Goal: Task Accomplishment & Management: Complete application form

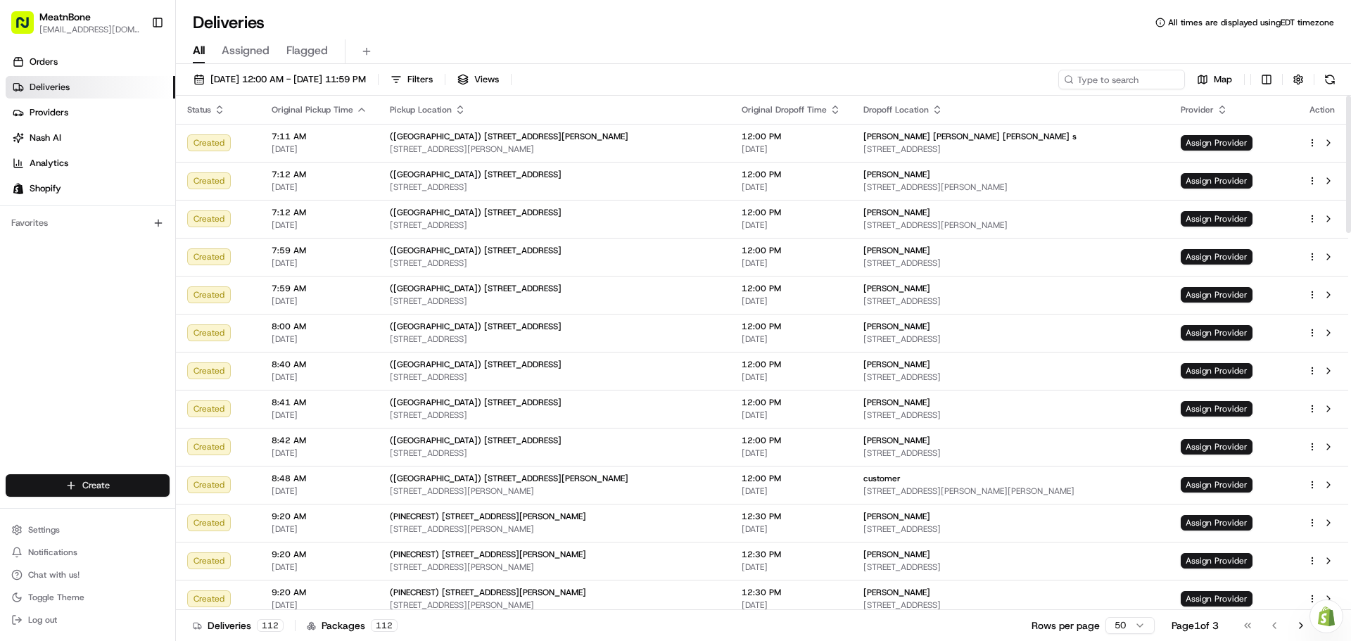
click at [124, 485] on html "MeatnBone [EMAIL_ADDRESS][DOMAIN_NAME] Toggle Sidebar Orders Deliveries Provide…" at bounding box center [675, 320] width 1351 height 641
drag, startPoint x: 231, startPoint y: 512, endPoint x: 283, endPoint y: 505, distance: 51.8
click at [231, 512] on link "Delivery" at bounding box center [254, 511] width 157 height 25
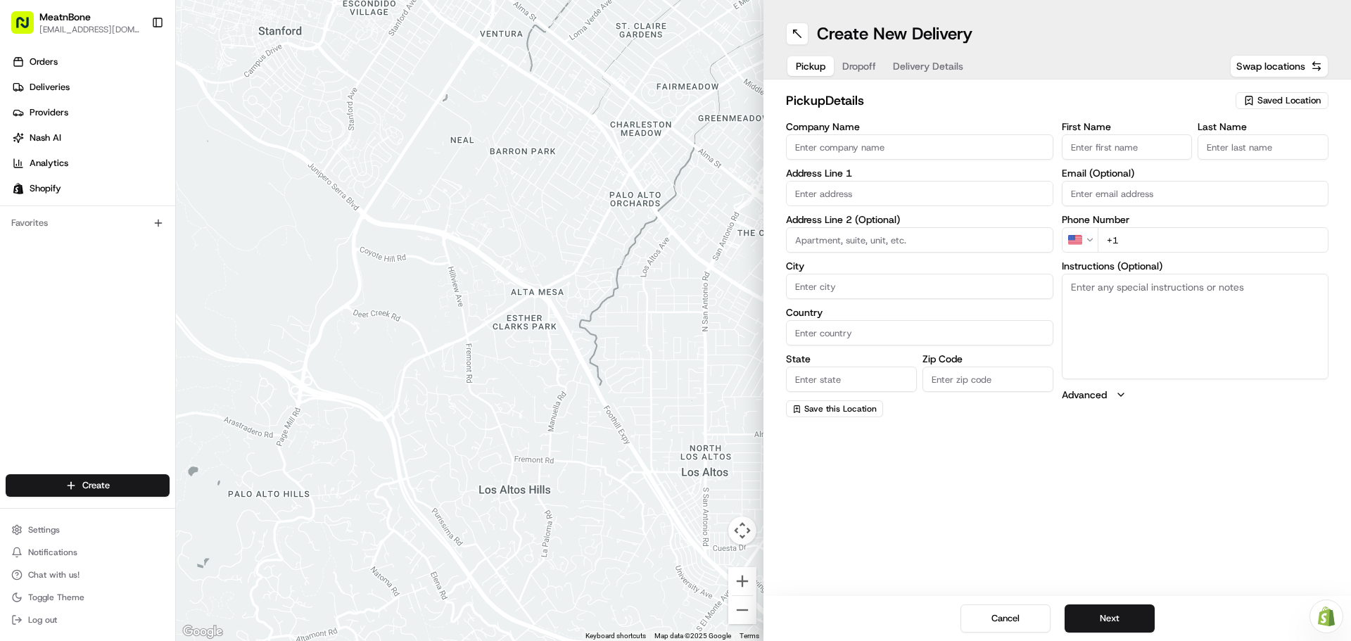
click at [1143, 142] on input "First Name" at bounding box center [1126, 146] width 131 height 25
type input "[PERSON_NAME]"
type input "P&H 212 Consulting Corp"
type input "[STREET_ADDRESS]"
type input "[GEOGRAPHIC_DATA]"
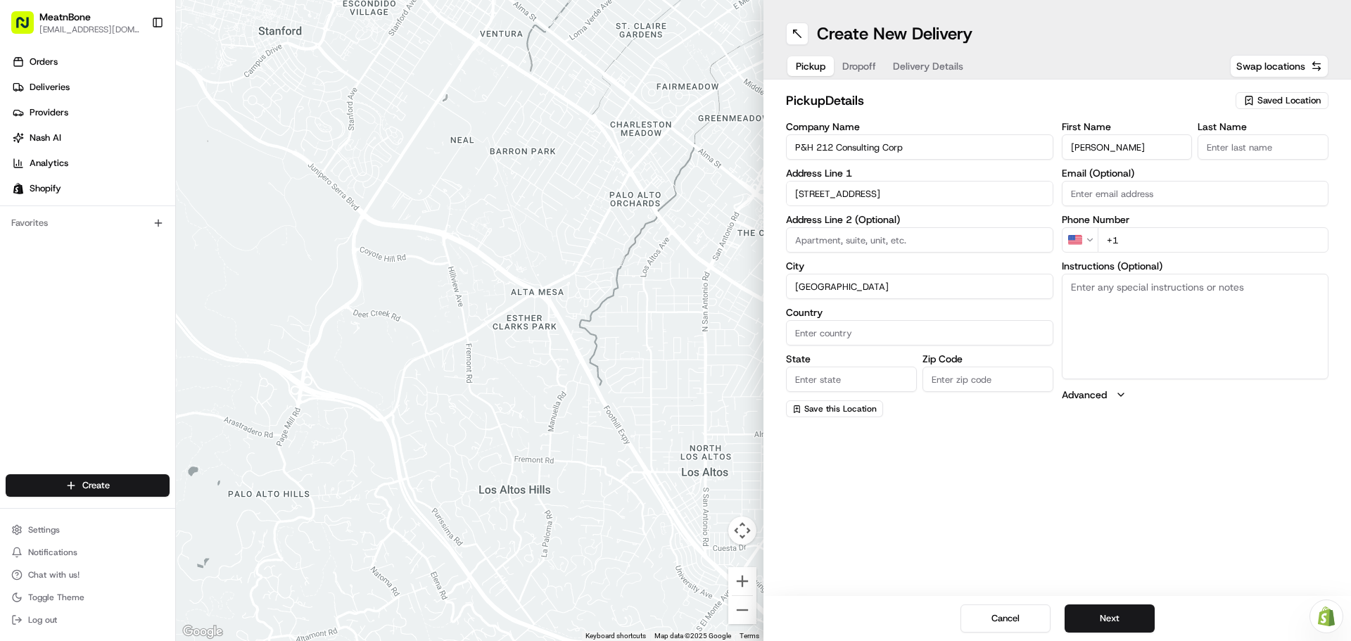
type input "[GEOGRAPHIC_DATA]"
type input "[US_STATE]"
type input "33126"
type input "[PERSON_NAME]"
type input "[PERSON_NAME][EMAIL_ADDRESS][PERSON_NAME][DOMAIN_NAME]"
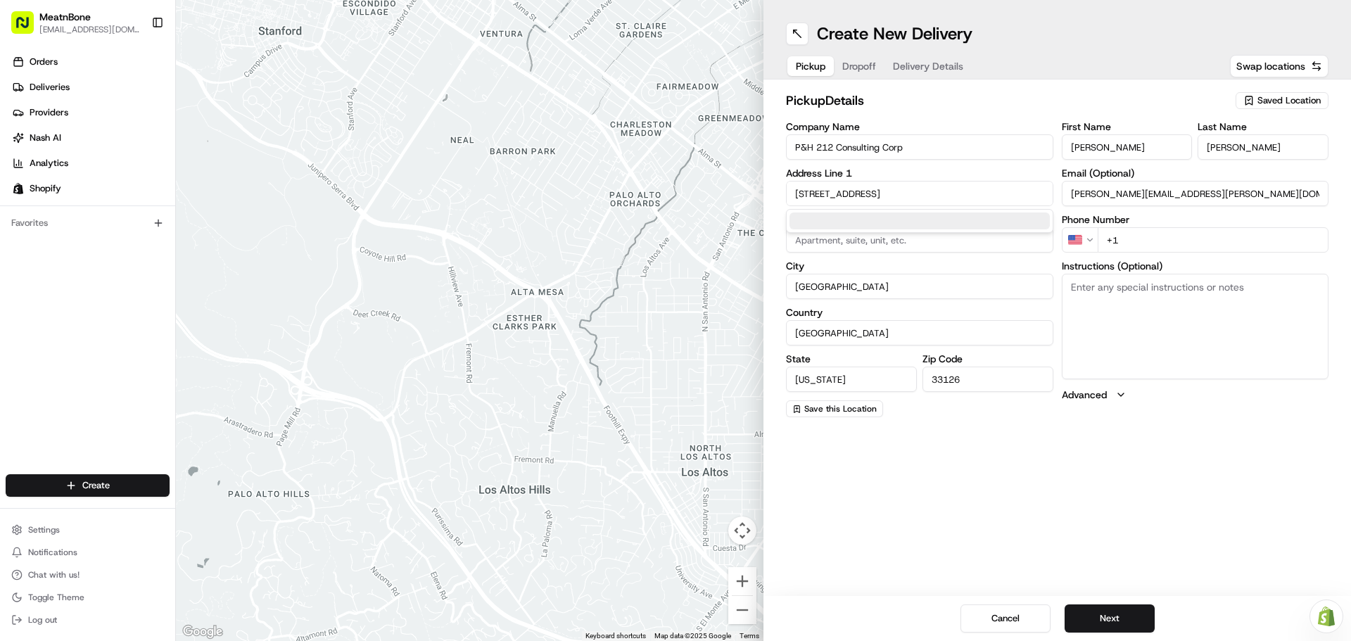
click at [1146, 241] on input "+1" at bounding box center [1212, 239] width 231 height 25
type input "[PHONE_NUMBER]"
click at [1157, 333] on textarea "Instructions (Optional)" at bounding box center [1194, 327] width 267 height 106
click at [1113, 615] on button "Next" at bounding box center [1109, 618] width 90 height 28
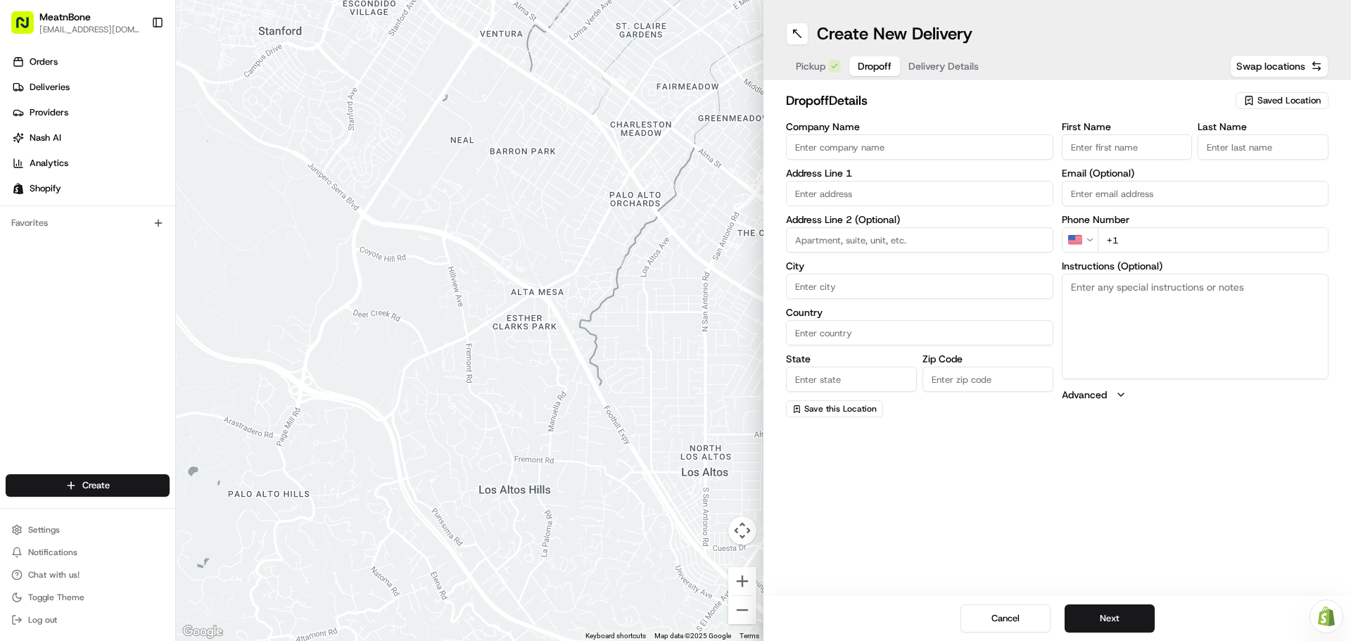
click at [1158, 145] on input "First Name" at bounding box center [1126, 146] width 131 height 25
type input "[PERSON_NAME]"
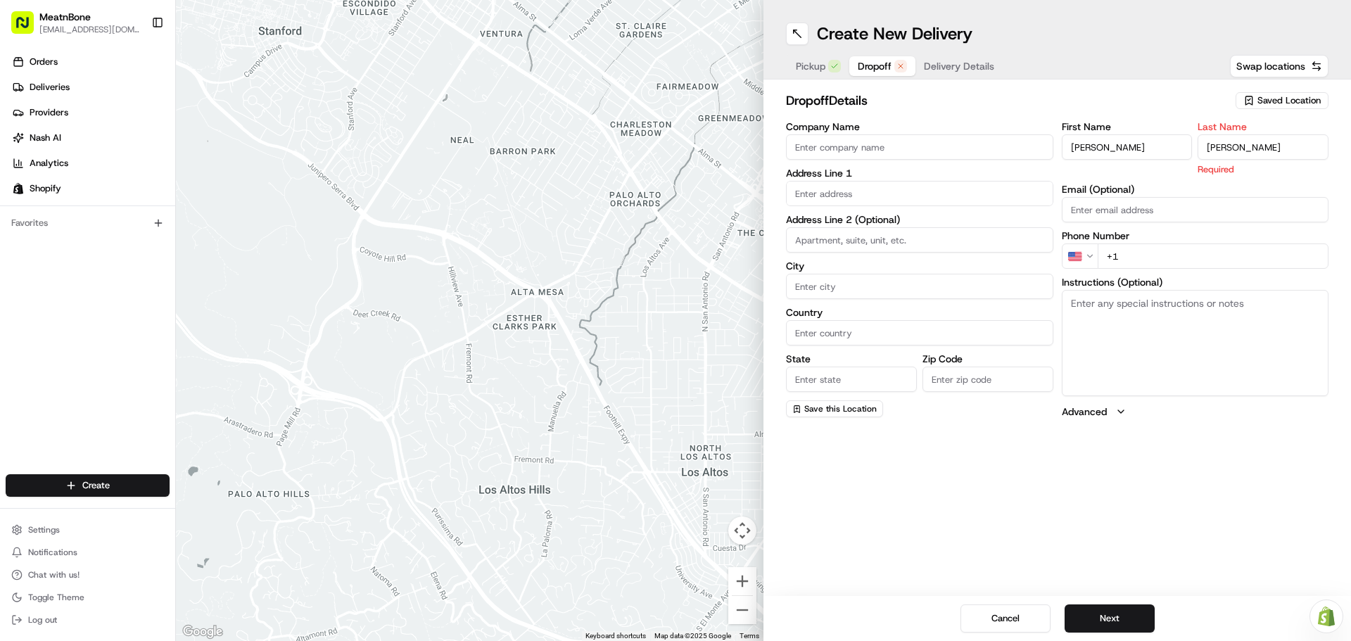
type input "[PERSON_NAME]"
click at [1161, 213] on div "First Name [PERSON_NAME] Last Name [PERSON_NAME] Required Email (Optional) Phon…" at bounding box center [1194, 270] width 267 height 297
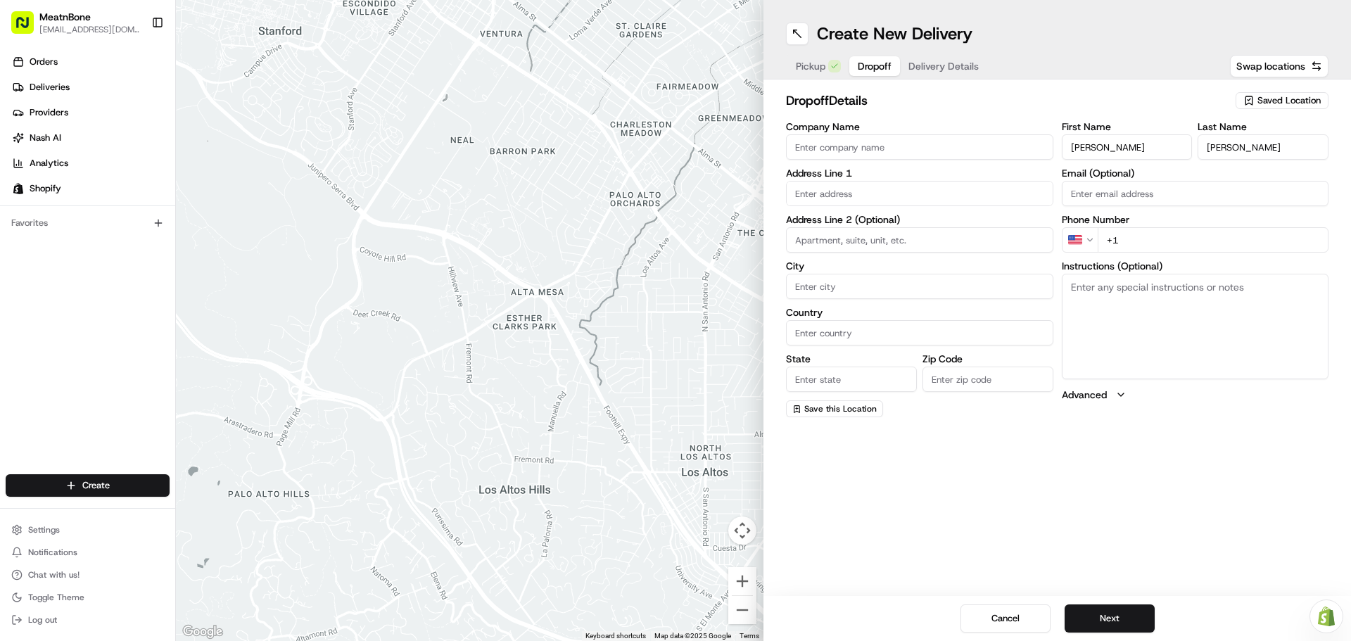
paste input "[PERSON_NAME][EMAIL_ADDRESS][PERSON_NAME][DOMAIN_NAME]"
type input "[PERSON_NAME][EMAIL_ADDRESS][PERSON_NAME][DOMAIN_NAME]"
click at [1142, 242] on input "+1" at bounding box center [1212, 239] width 231 height 25
paste input "[PHONE_NUMBER]"
type input "[PHONE_NUMBER]"
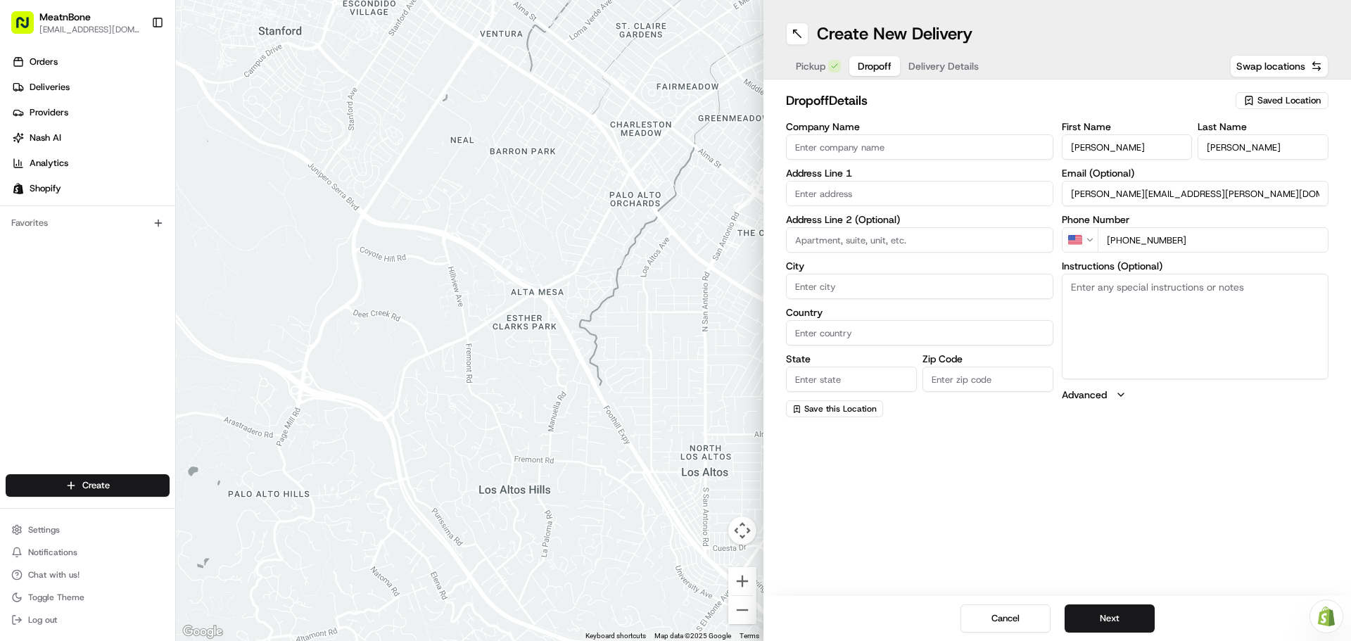
click at [850, 191] on input "text" at bounding box center [919, 193] width 267 height 25
paste input "[STREET_ADDRESS]"
click at [895, 221] on div "[STREET_ADDRESS]" at bounding box center [919, 222] width 260 height 21
type input "[STREET_ADDRESS]"
type input "[GEOGRAPHIC_DATA]"
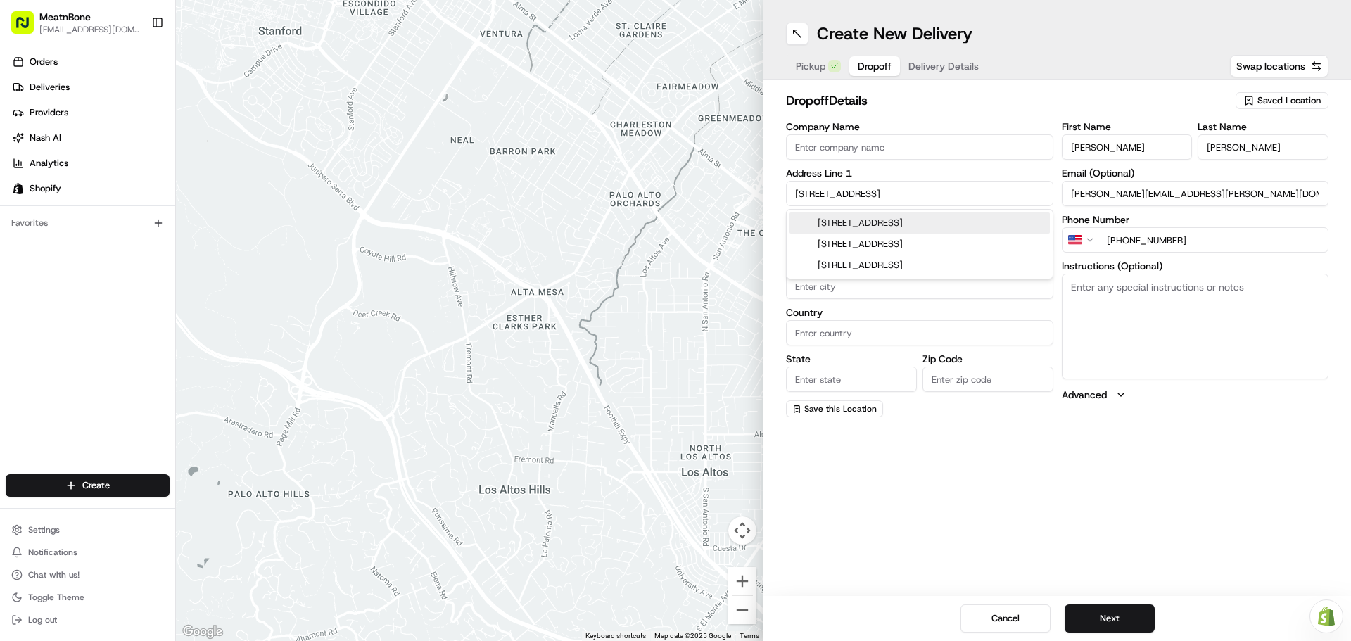
type input "[GEOGRAPHIC_DATA]"
type input "FL"
type input "33173"
type input "[STREET_ADDRESS]"
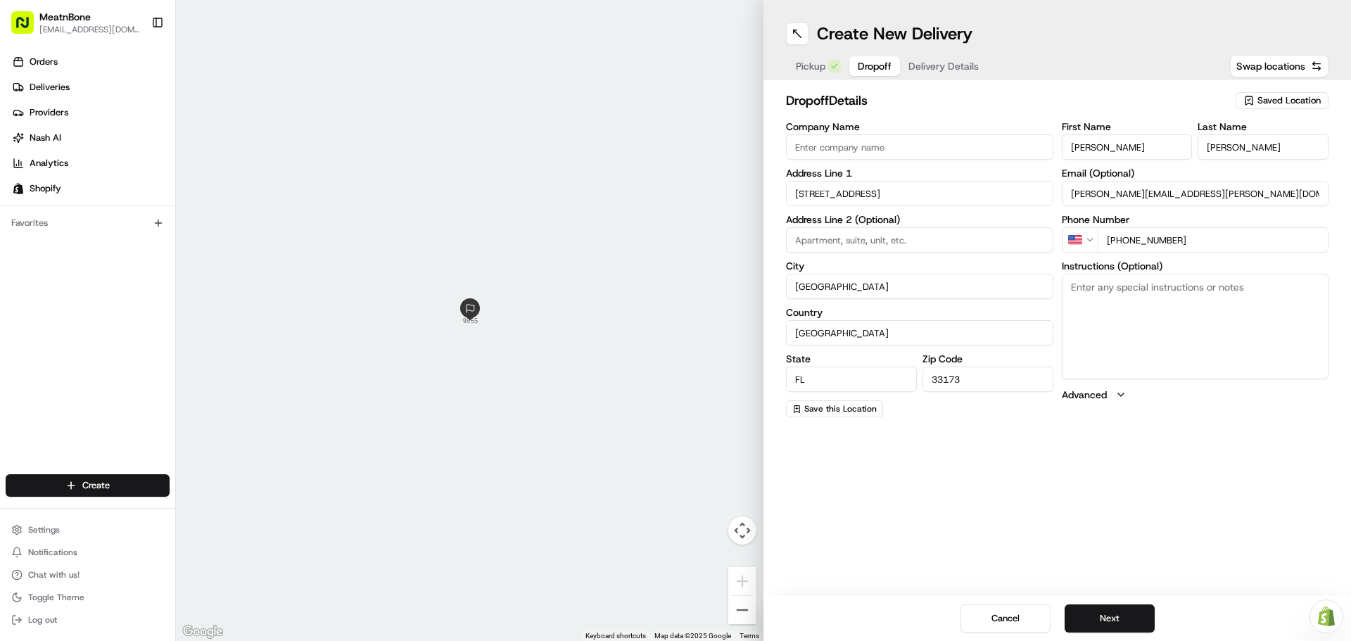
click at [1130, 352] on textarea "Instructions (Optional)" at bounding box center [1194, 327] width 267 height 106
click at [1110, 615] on button "Next" at bounding box center [1109, 618] width 90 height 28
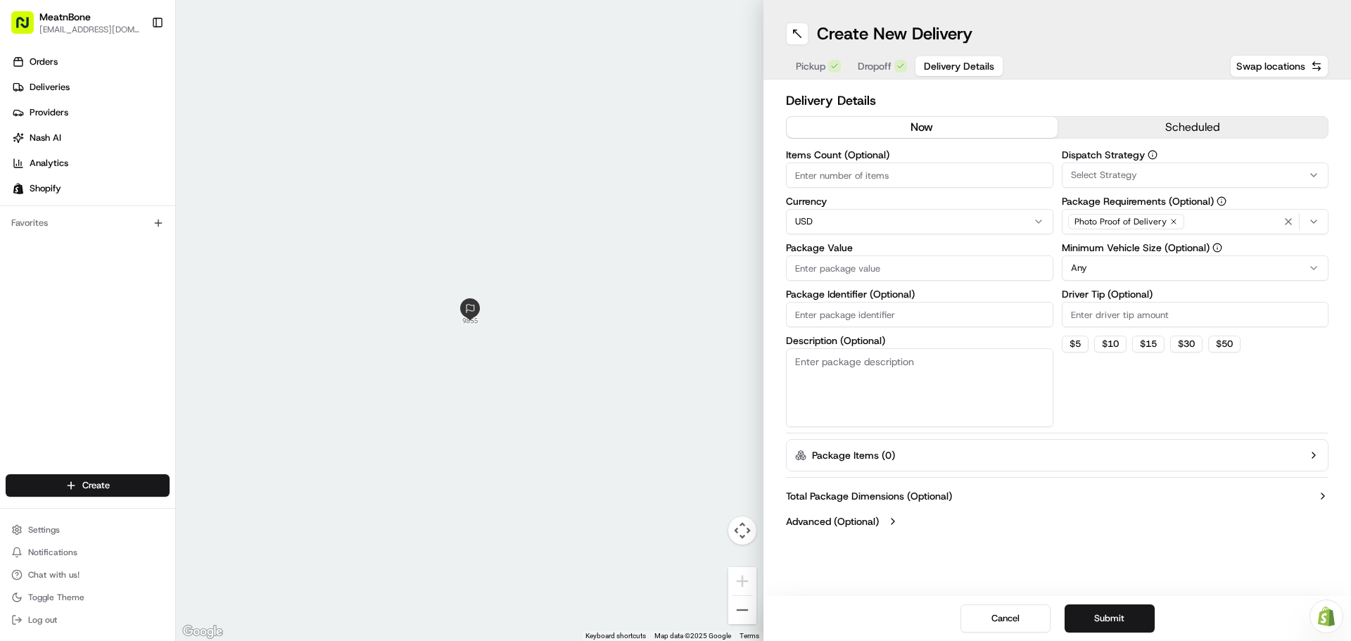
click at [1202, 222] on div "Photo Proof of Delivery" at bounding box center [1195, 221] width 260 height 21
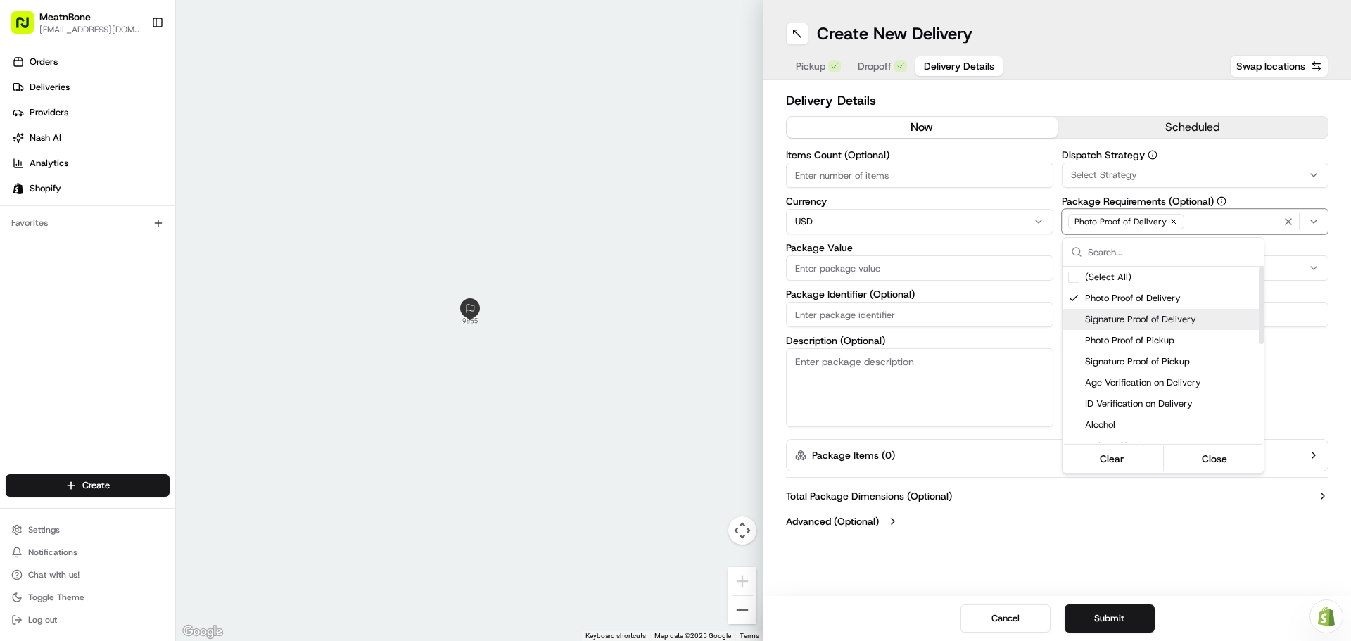
click at [1158, 316] on span "Signature Proof of Delivery" at bounding box center [1171, 319] width 173 height 13
click at [1215, 454] on button "Close" at bounding box center [1214, 459] width 96 height 20
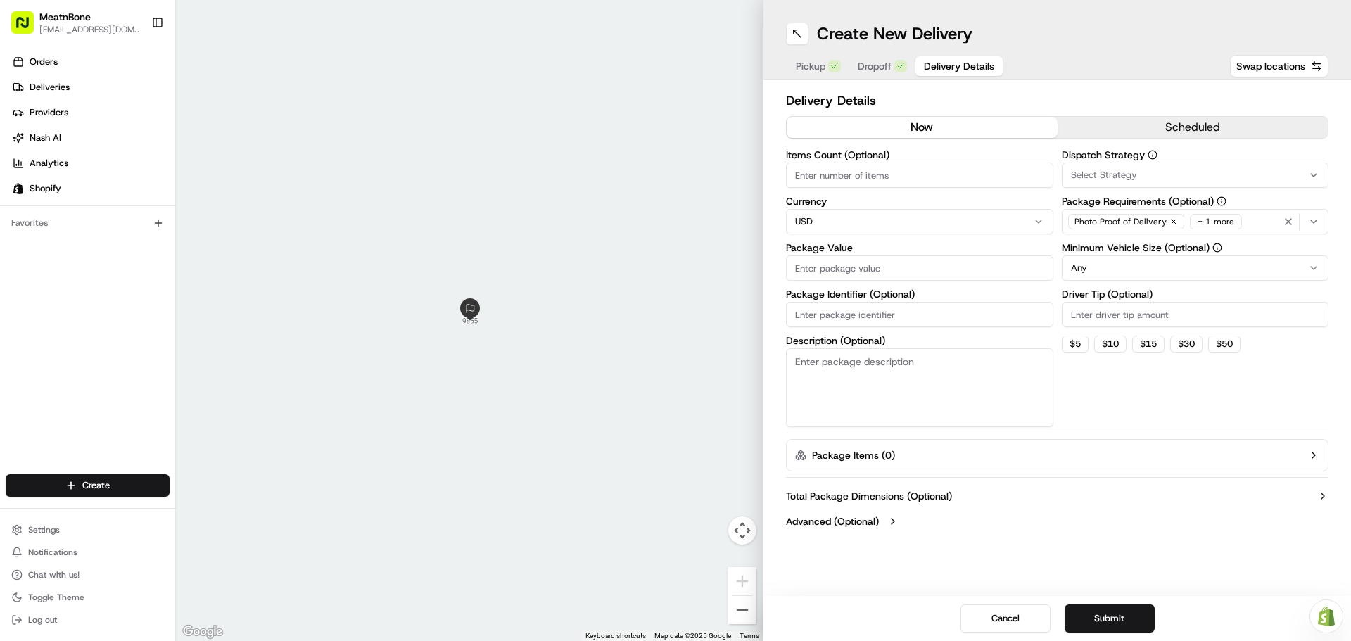
click at [933, 177] on input "Items Count (Optional)" at bounding box center [919, 174] width 267 height 25
type input "2"
click at [882, 269] on input "Package Value" at bounding box center [919, 267] width 267 height 25
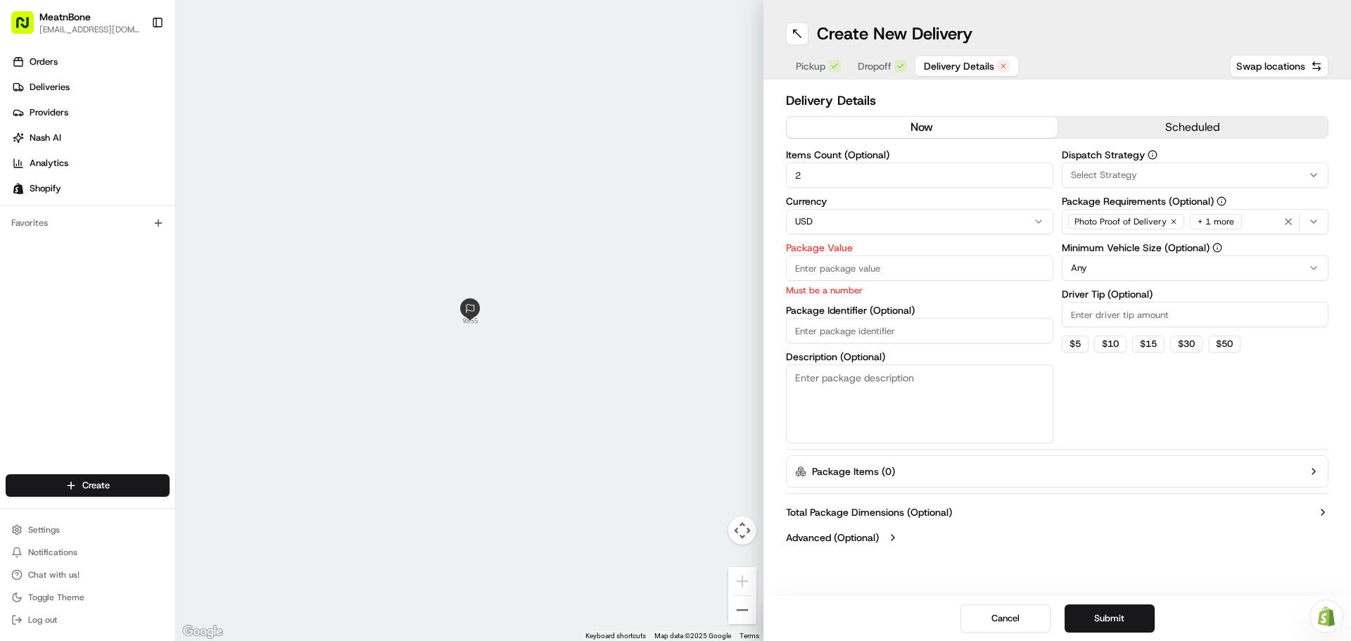
paste input "174.59"
type input "174.59"
click at [867, 327] on div "Items Count (Optional) 2 Currency USD Package Value 174.59 Must be a number Pac…" at bounding box center [919, 296] width 267 height 293
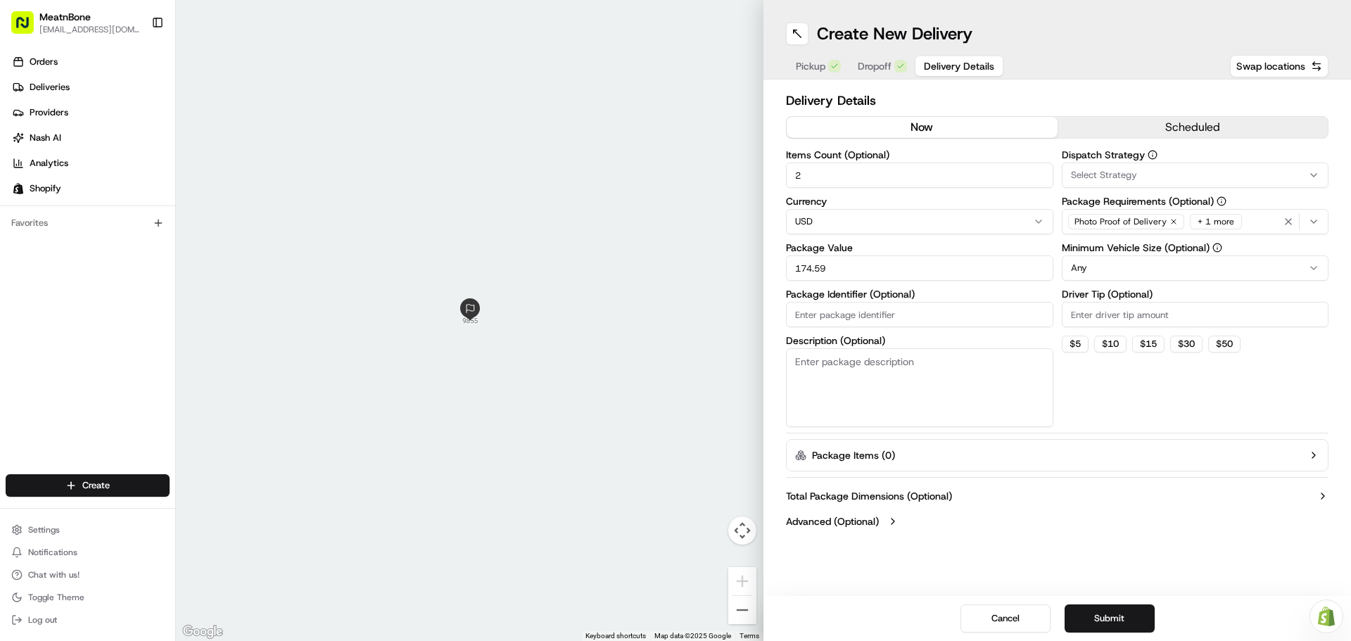
paste input "253300"
type input "253300"
click at [1118, 386] on div "Dispatch Strategy Select Strategy Package Requirements (Optional) Photo Proof o…" at bounding box center [1194, 288] width 267 height 277
click at [1117, 614] on button "Submit" at bounding box center [1109, 618] width 90 height 28
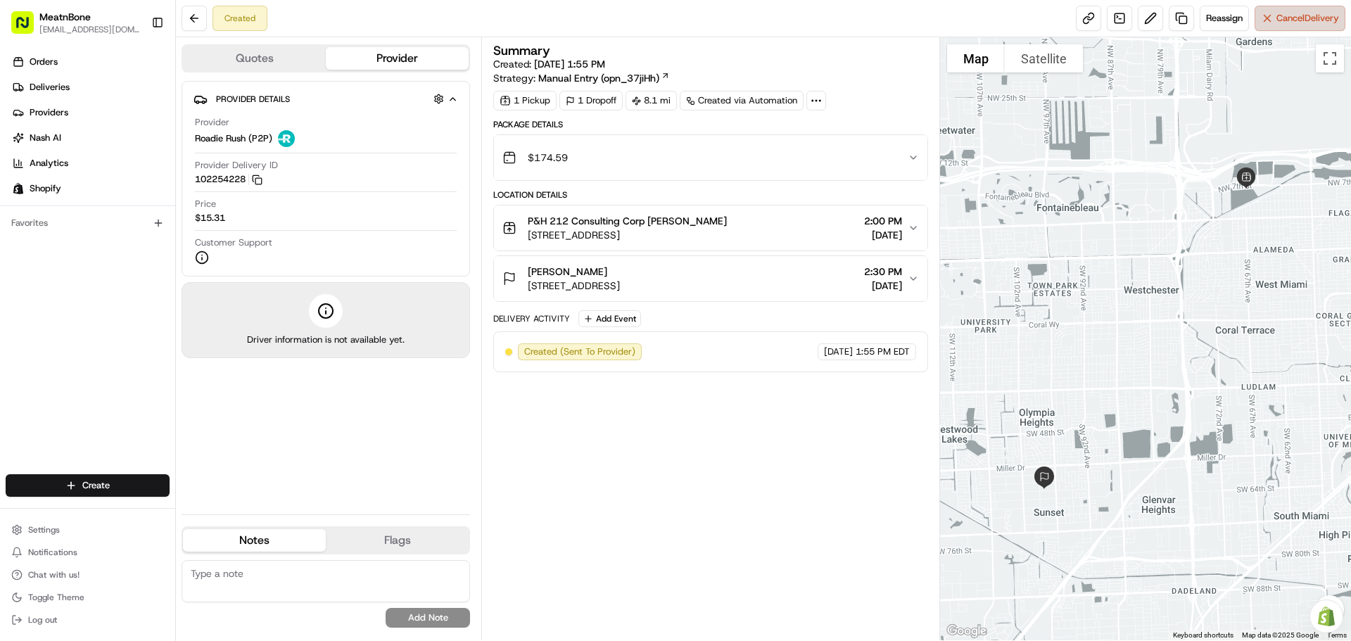
click at [1308, 14] on span "Cancel Delivery" at bounding box center [1307, 18] width 63 height 13
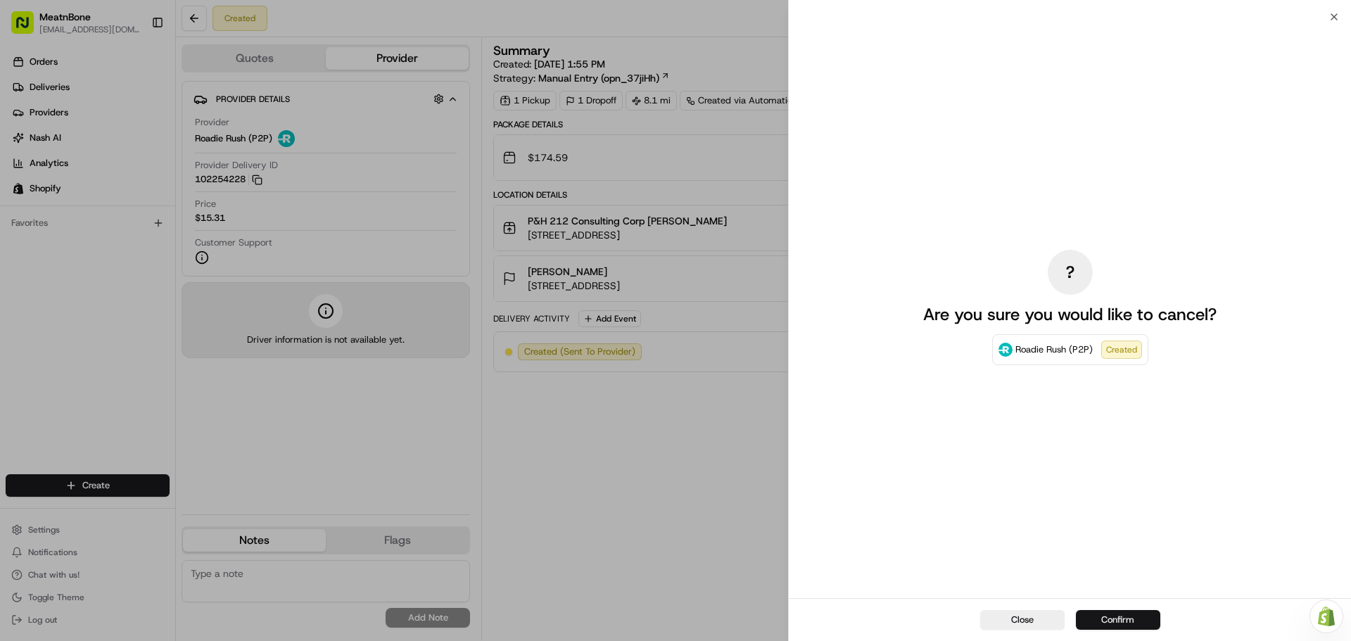
click at [1109, 620] on button "Confirm" at bounding box center [1117, 620] width 84 height 20
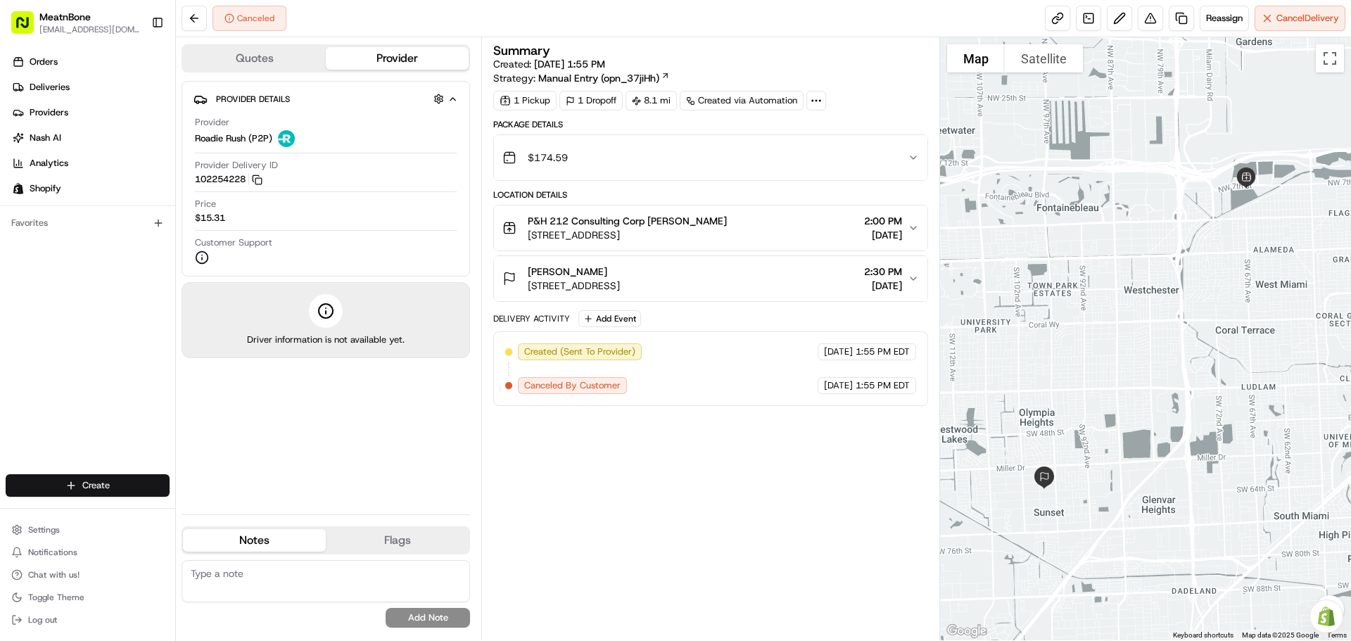
click at [113, 486] on html "MeatnBone [EMAIL_ADDRESS][DOMAIN_NAME] Toggle Sidebar Orders Deliveries Provide…" at bounding box center [675, 320] width 1351 height 641
click at [243, 510] on link "Delivery" at bounding box center [254, 511] width 157 height 25
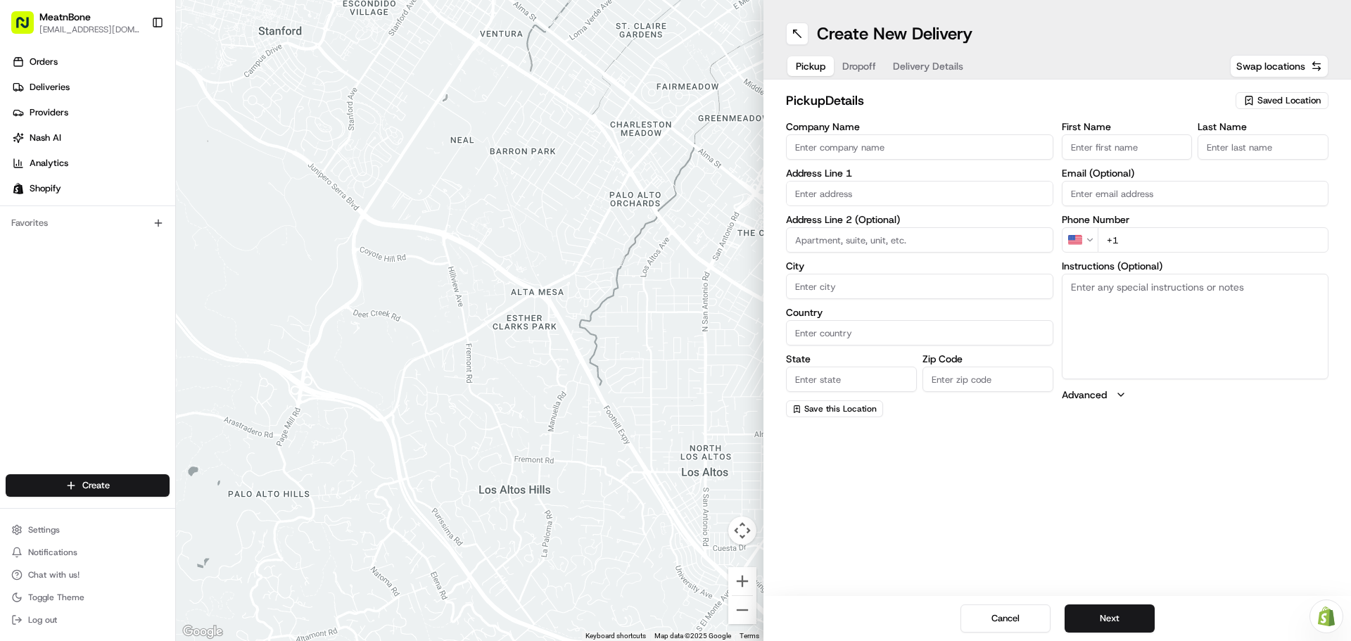
click at [1102, 146] on input "First Name" at bounding box center [1126, 146] width 131 height 25
type input "[PERSON_NAME]"
type input "Meat N Bone"
type input "[STREET_ADDRESS][PERSON_NAME]"
type input "[GEOGRAPHIC_DATA]"
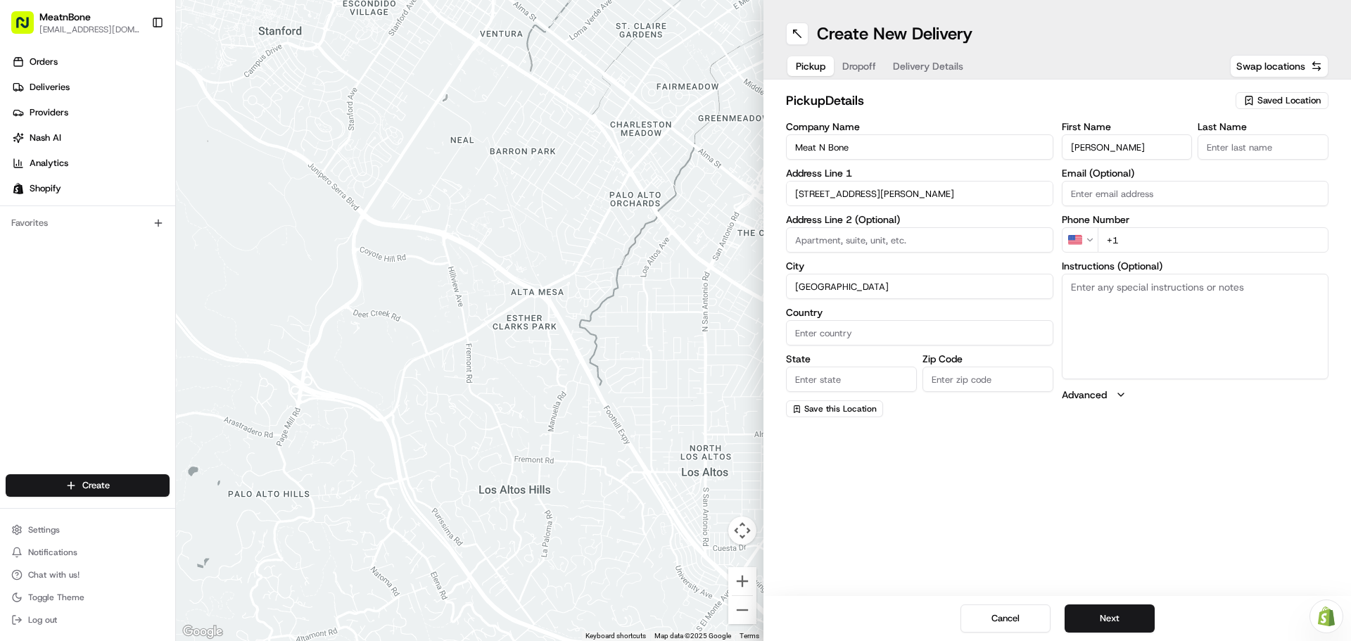
type input "[GEOGRAPHIC_DATA]"
type input "FL"
type input "33156"
type input "[PERSON_NAME]"
type input "[EMAIL_ADDRESS][DOMAIN_NAME]"
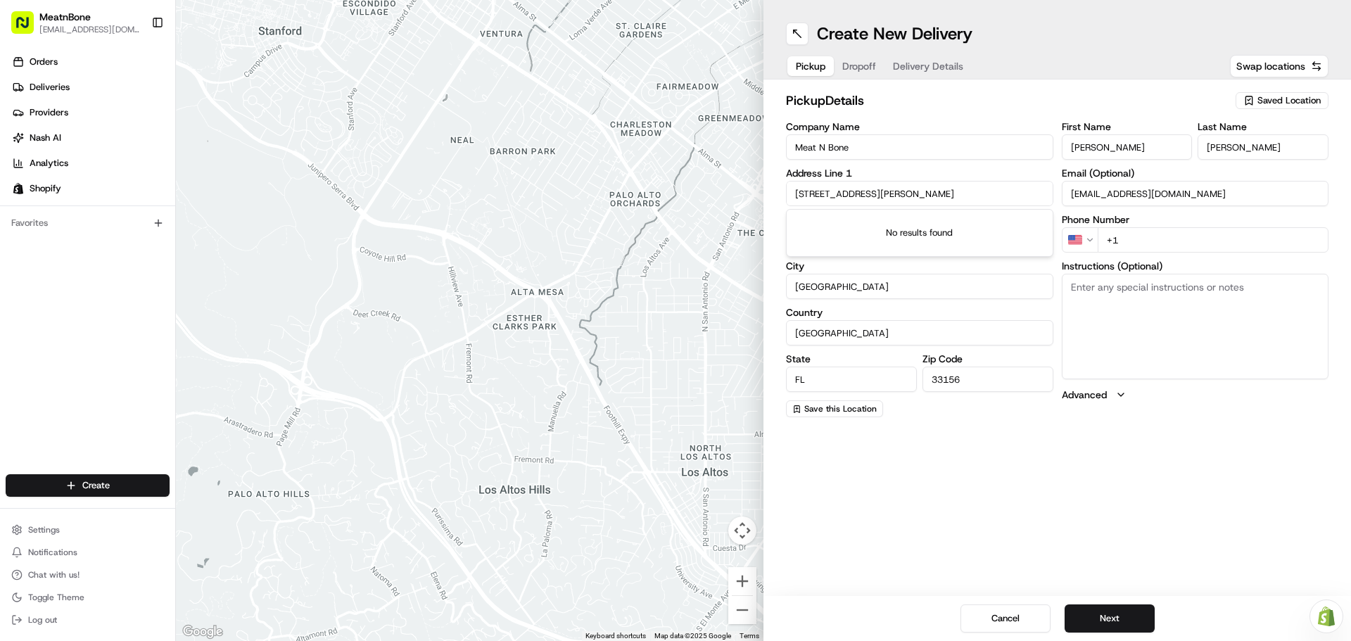
click at [1199, 234] on input "+1" at bounding box center [1212, 239] width 231 height 25
type input "[PHONE_NUMBER]"
click at [1140, 613] on button "Next" at bounding box center [1109, 618] width 90 height 28
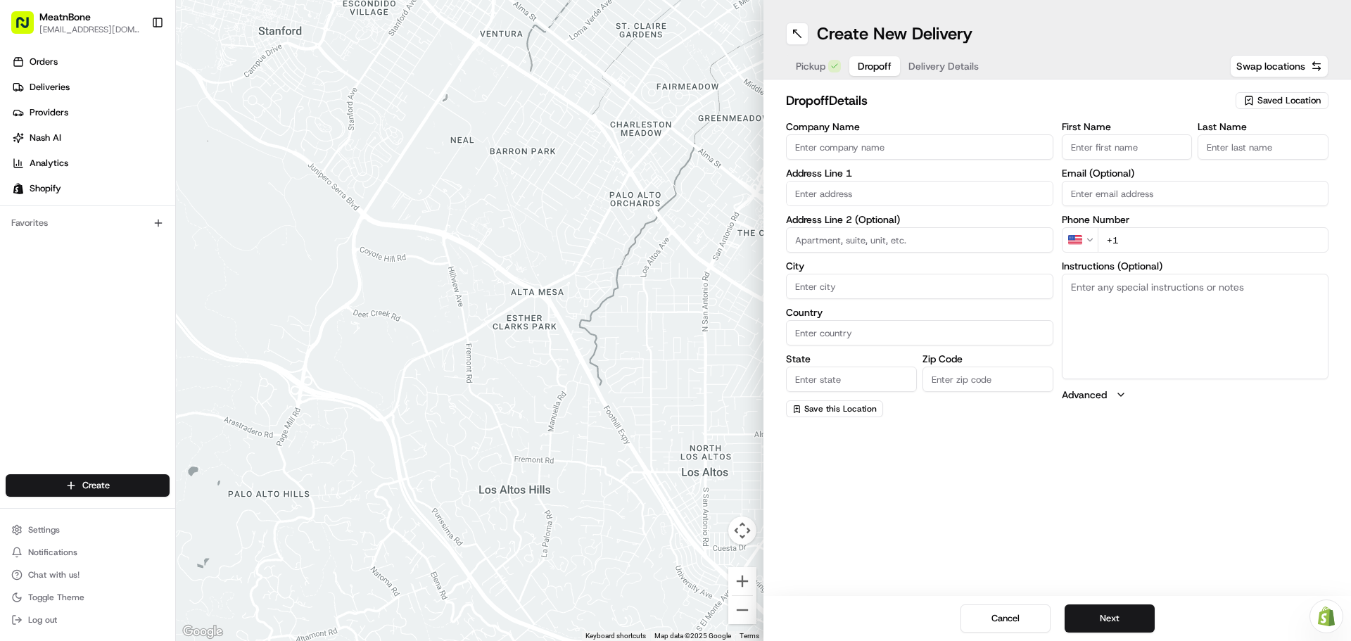
click at [1120, 147] on input "First Name" at bounding box center [1126, 146] width 131 height 25
type input "[PERSON_NAME]"
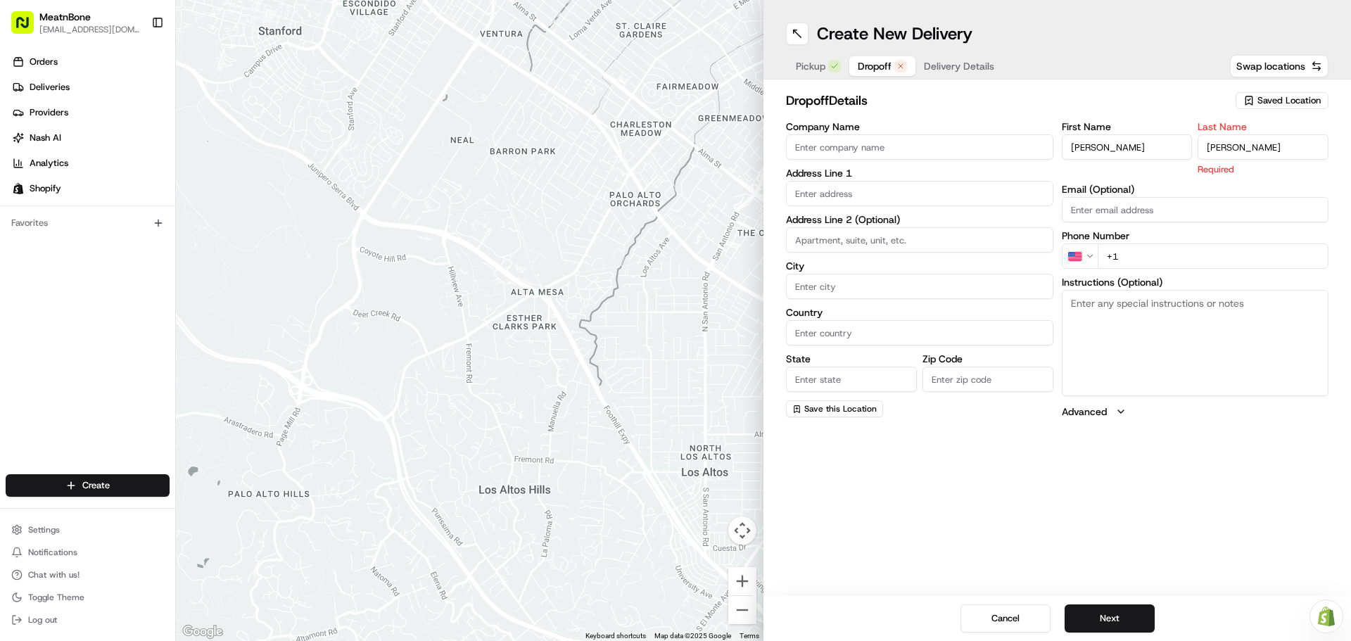
type input "[PERSON_NAME]"
click at [1168, 213] on div "First Name [PERSON_NAME] Last Name [PERSON_NAME] Required Email (Optional) Phon…" at bounding box center [1194, 270] width 267 height 297
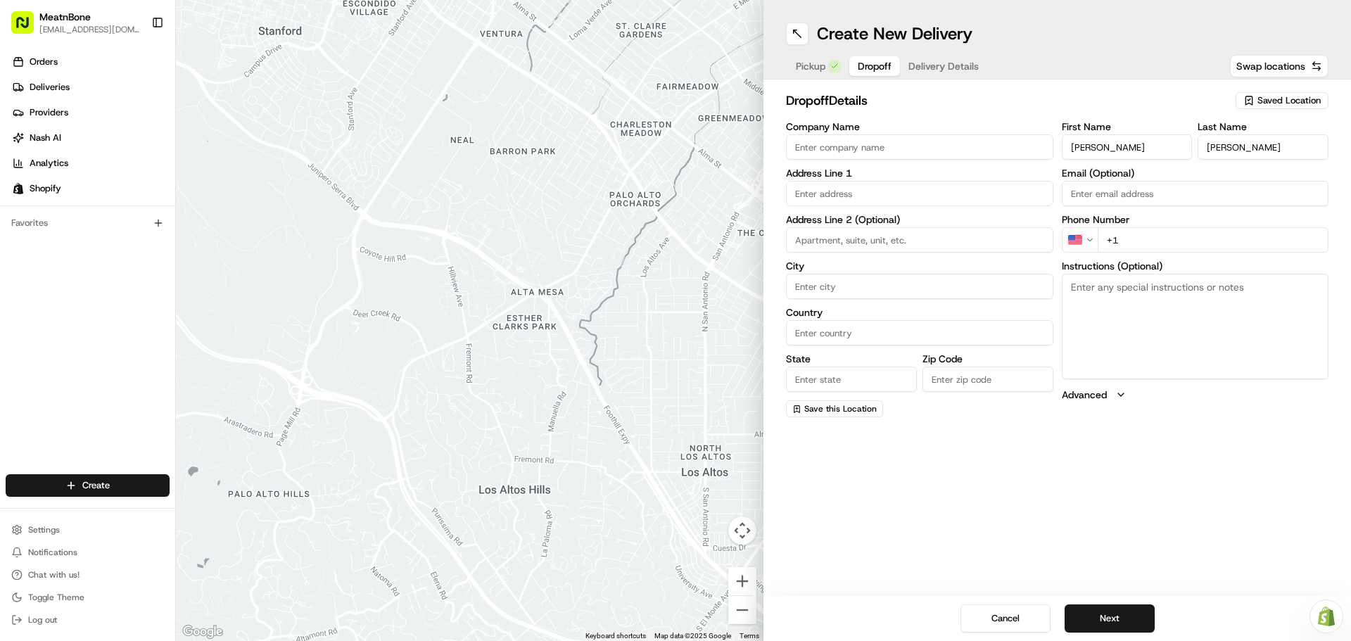
paste input "[PERSON_NAME][EMAIL_ADDRESS][PERSON_NAME][DOMAIN_NAME]"
type input "[PERSON_NAME][EMAIL_ADDRESS][PERSON_NAME][DOMAIN_NAME]"
click at [1177, 231] on input "+1" at bounding box center [1212, 239] width 231 height 25
paste input "[PHONE_NUMBER]"
type input "[PHONE_NUMBER]"
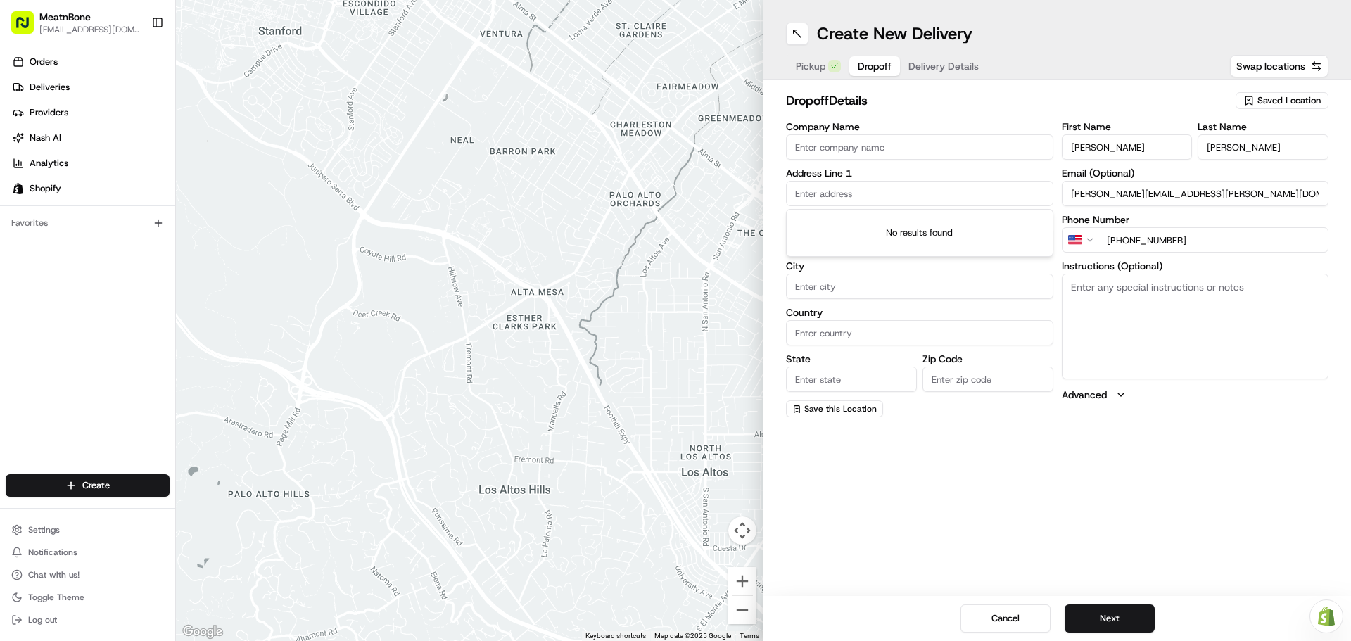
click at [918, 194] on input "text" at bounding box center [919, 193] width 267 height 25
paste input "[STREET_ADDRESS]"
click at [969, 222] on div "[STREET_ADDRESS]" at bounding box center [919, 222] width 260 height 21
type input "[STREET_ADDRESS]"
type input "[GEOGRAPHIC_DATA]"
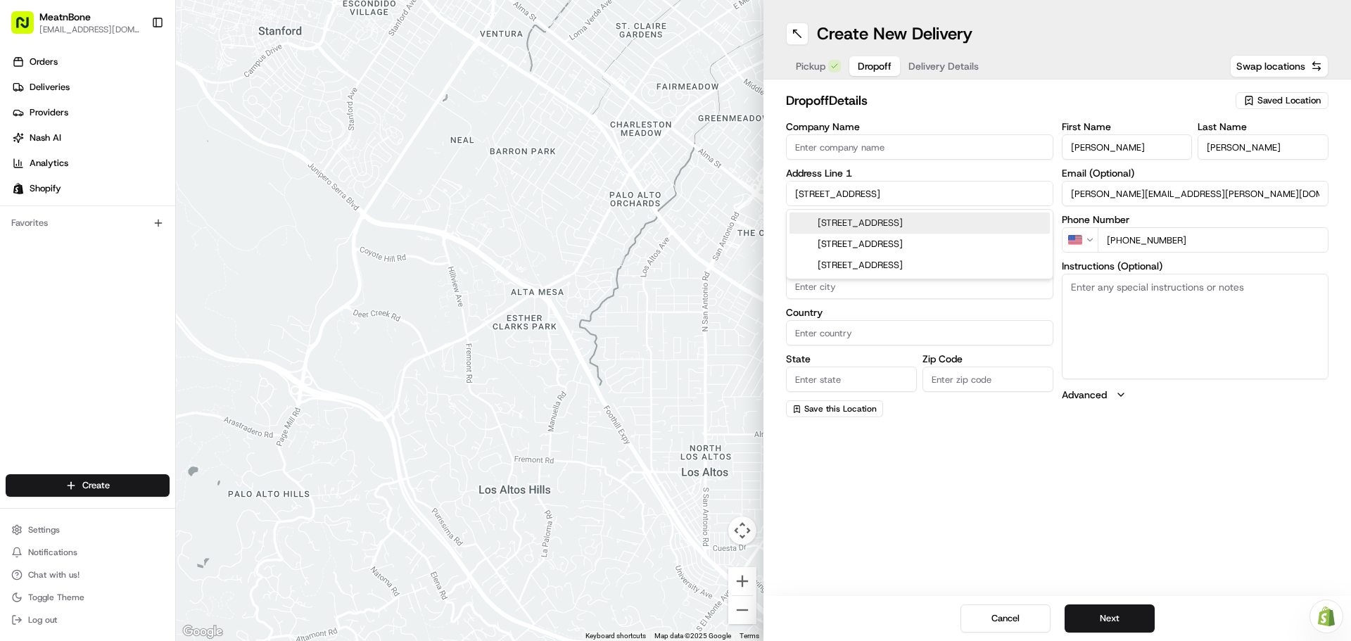
type input "[GEOGRAPHIC_DATA]"
type input "FL"
type input "33173"
type input "[STREET_ADDRESS]"
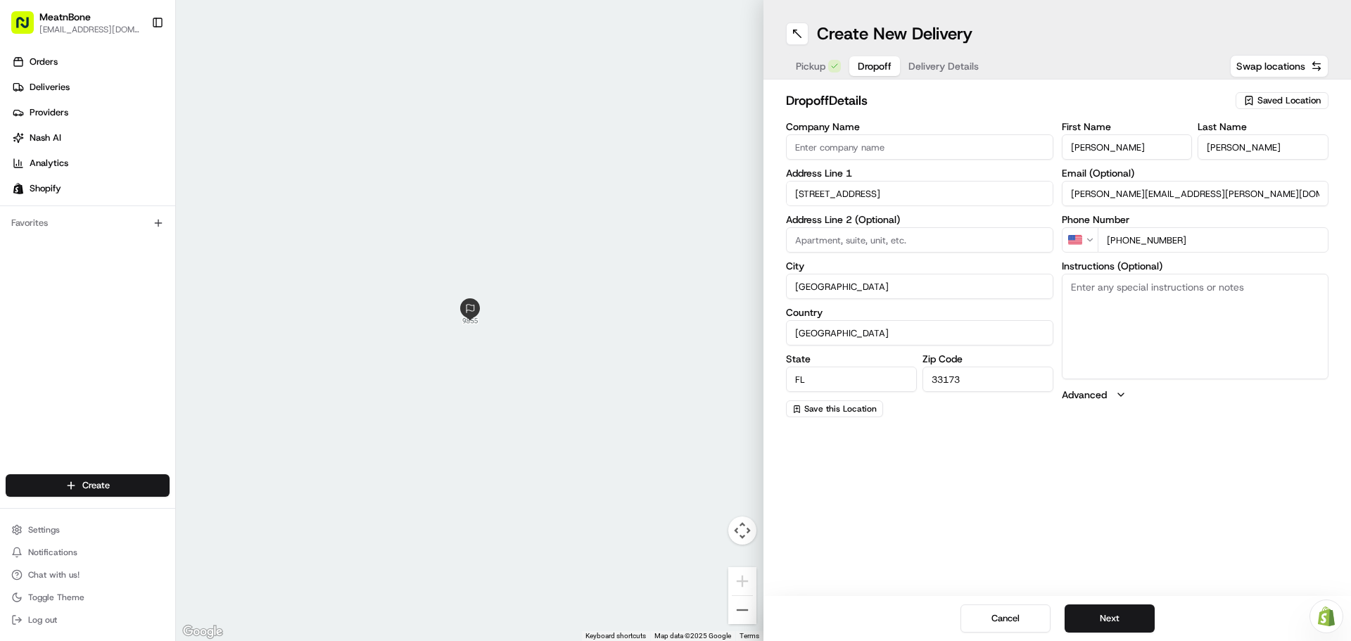
click at [1174, 440] on div "Create New Delivery Pickup Dropoff Delivery Details Swap locations dropoff Deta…" at bounding box center [1056, 320] width 587 height 641
click at [1111, 618] on button "Next" at bounding box center [1109, 618] width 90 height 28
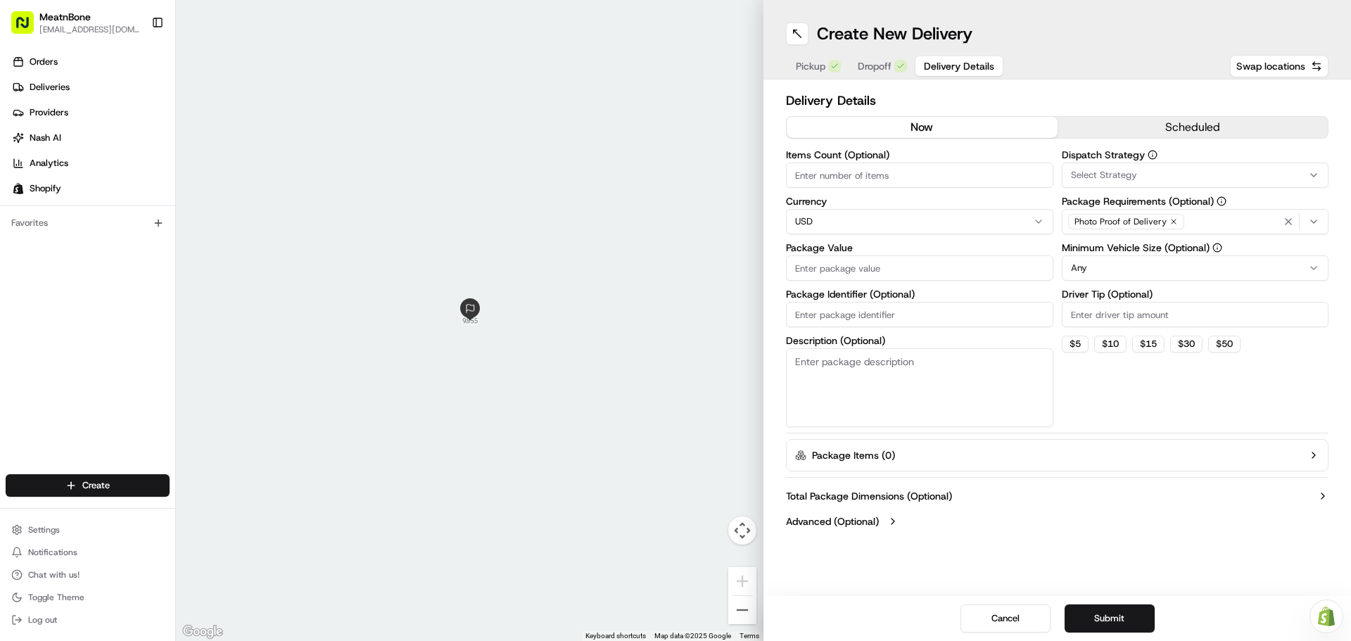
click at [812, 174] on input "Items Count (Optional)" at bounding box center [919, 174] width 267 height 25
type input "2"
click at [841, 276] on input "Package Value" at bounding box center [919, 267] width 267 height 25
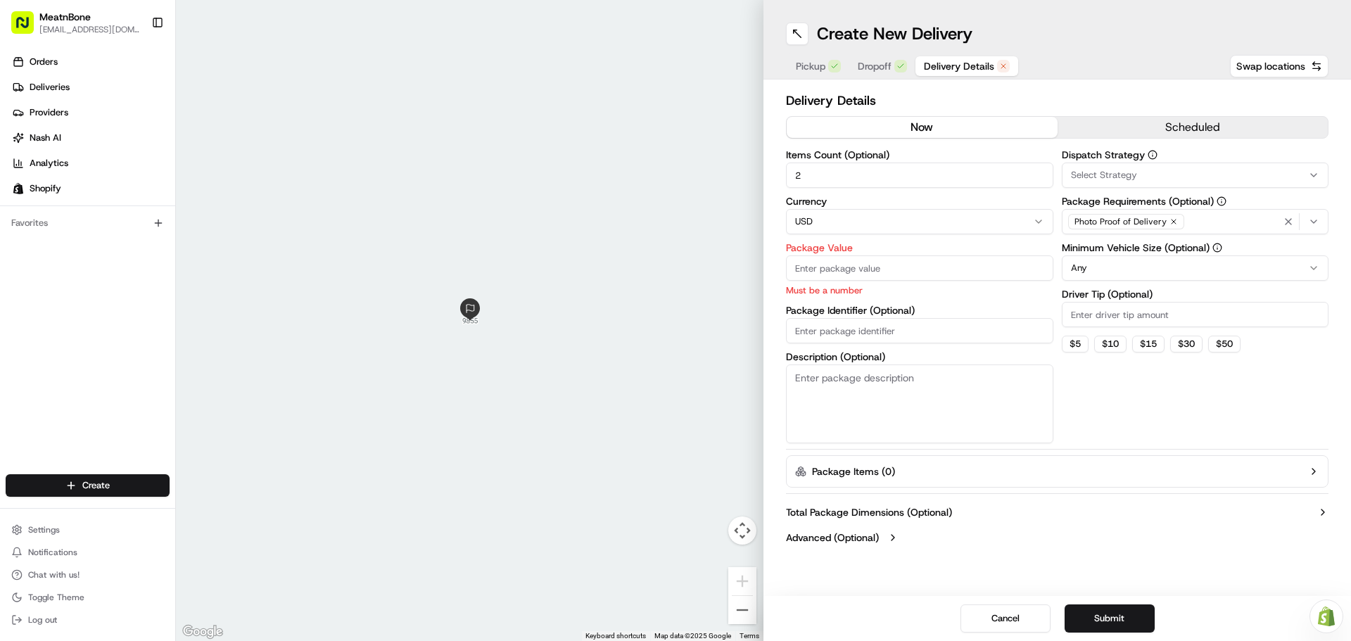
paste input "174.59"
type input "174.59"
click at [863, 332] on div "Items Count (Optional) 2 Currency USD Package Value 174.59 Must be a number Pac…" at bounding box center [919, 296] width 267 height 293
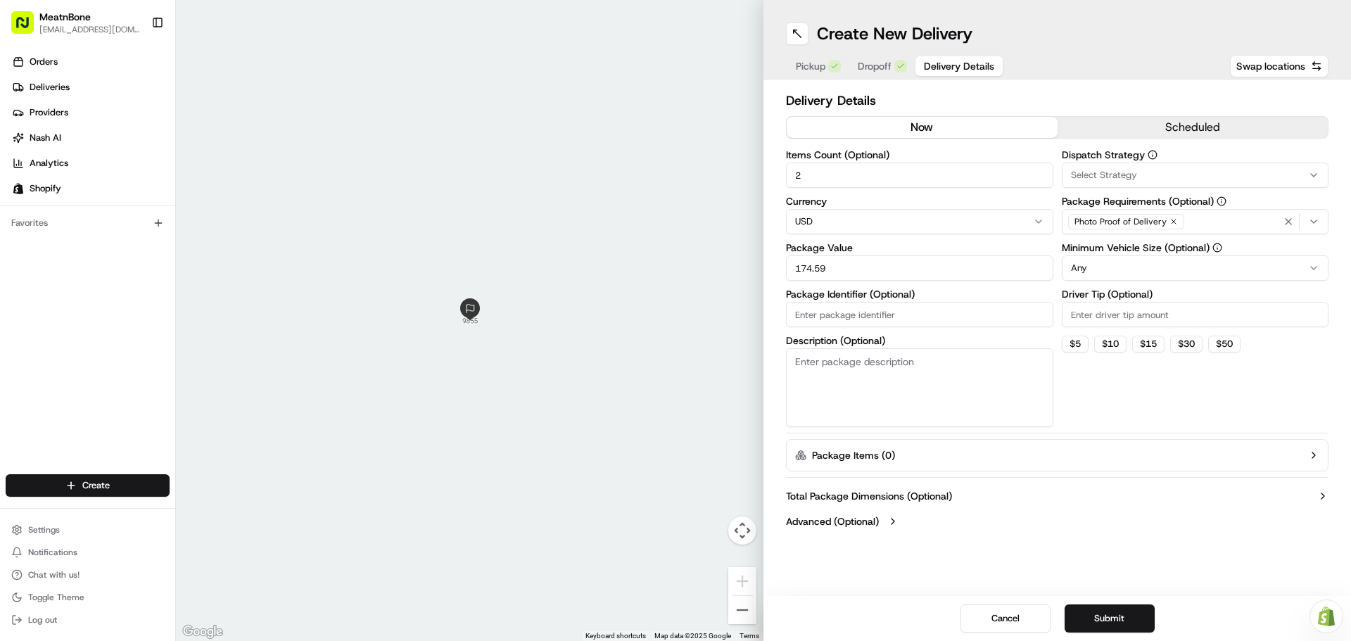
click at [838, 316] on input "Package Identifier (Optional)" at bounding box center [919, 314] width 267 height 25
paste input "253300"
type input "253300_"
click at [1107, 614] on button "Submit" at bounding box center [1109, 618] width 90 height 28
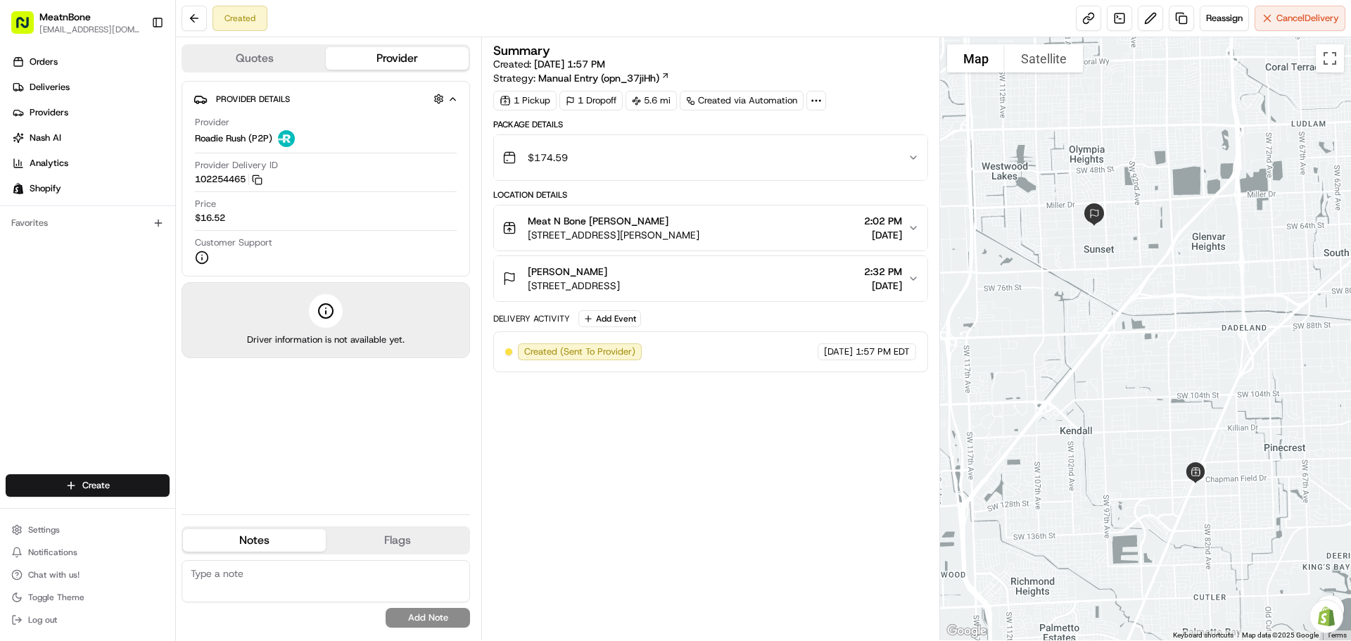
click at [764, 488] on div "Summary Created: [DATE] 1:57 PM Strategy: Manual Entry (opn_37jiHh) 1 Pickup 1 …" at bounding box center [710, 338] width 434 height 589
